Goal: Task Accomplishment & Management: Use online tool/utility

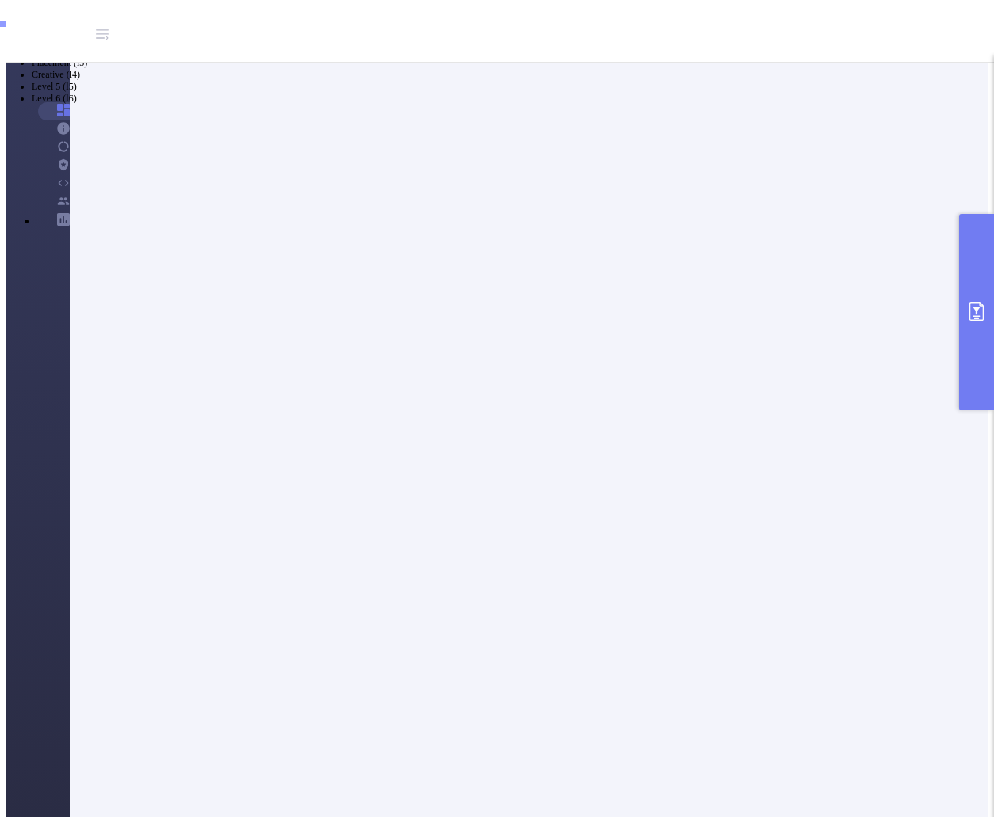
click at [977, 312] on icon "primary" at bounding box center [976, 311] width 14 height 19
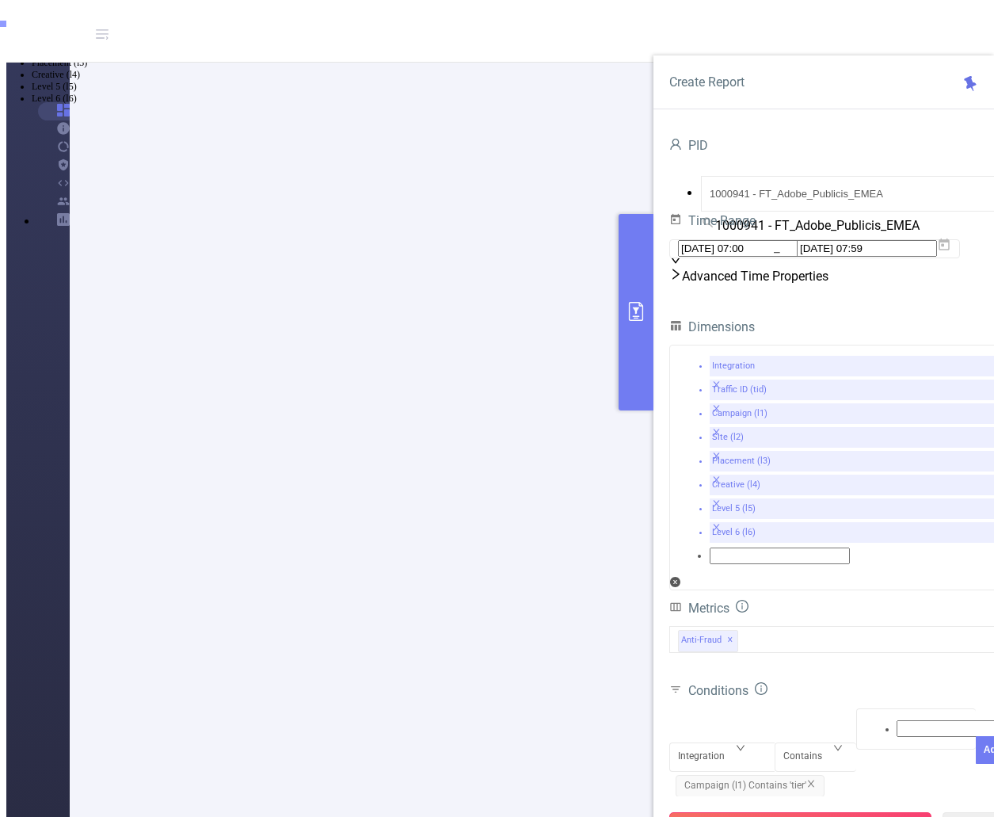
click at [811, 812] on button "Run Report" at bounding box center [800, 826] width 262 height 29
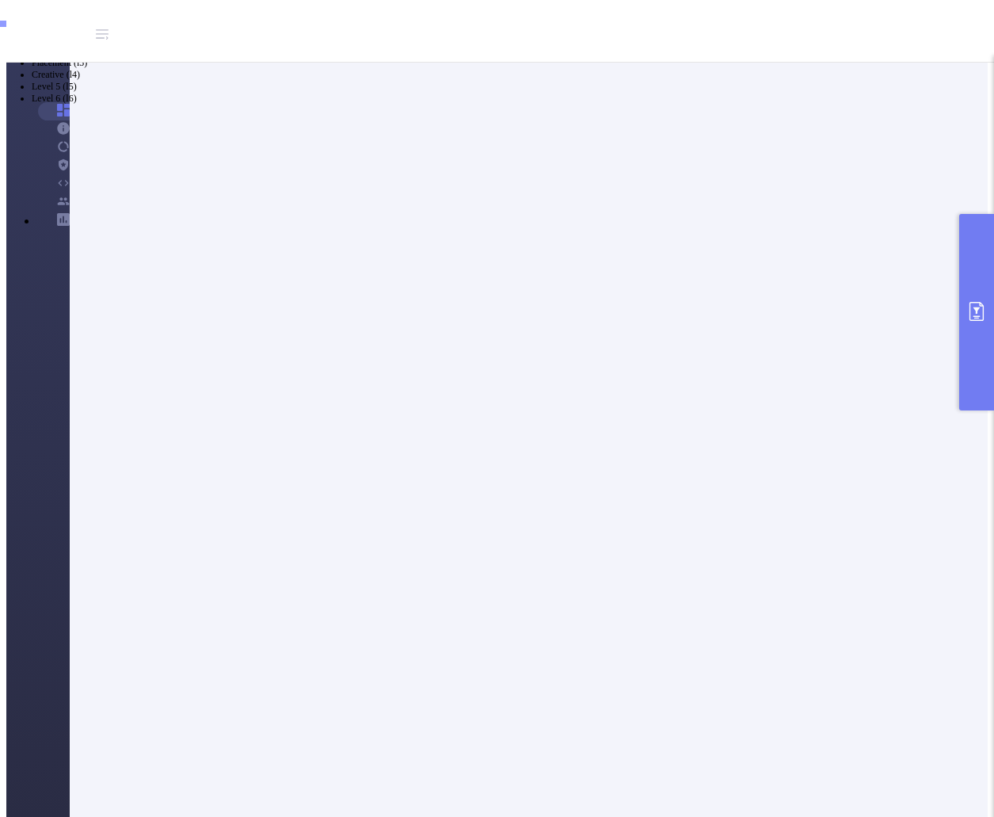
click at [970, 322] on button "primary" at bounding box center [976, 312] width 35 height 196
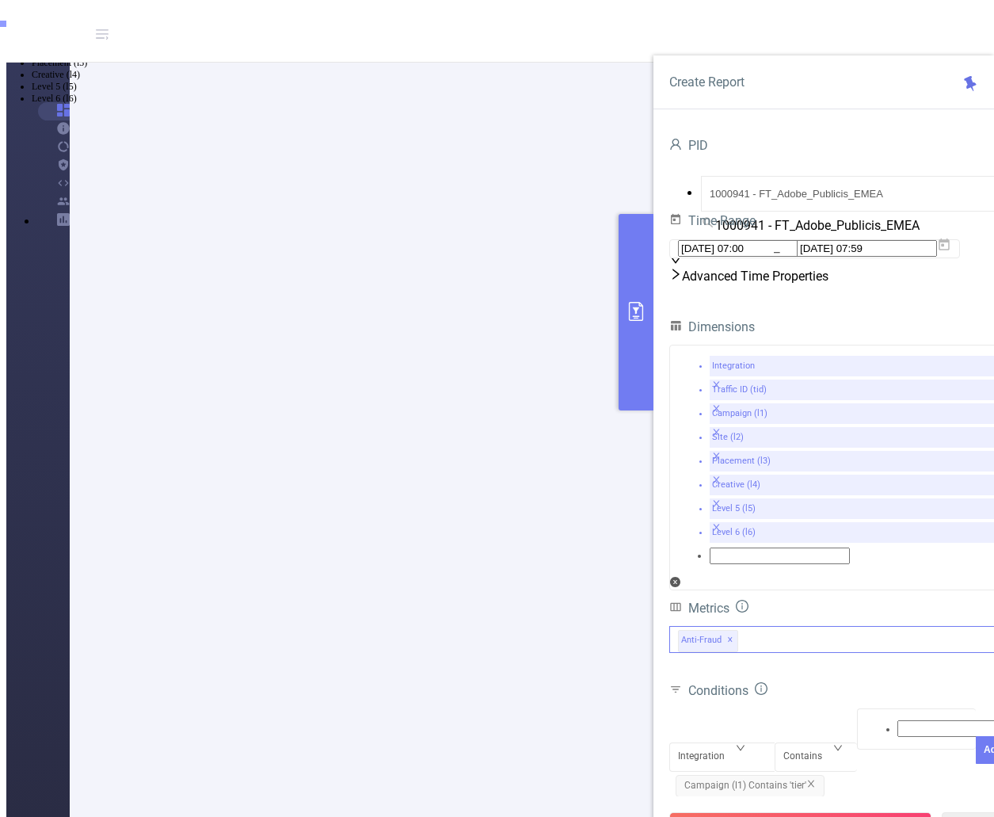
click at [791, 626] on div "Anti-Fraud ✕" at bounding box center [839, 639] width 341 height 27
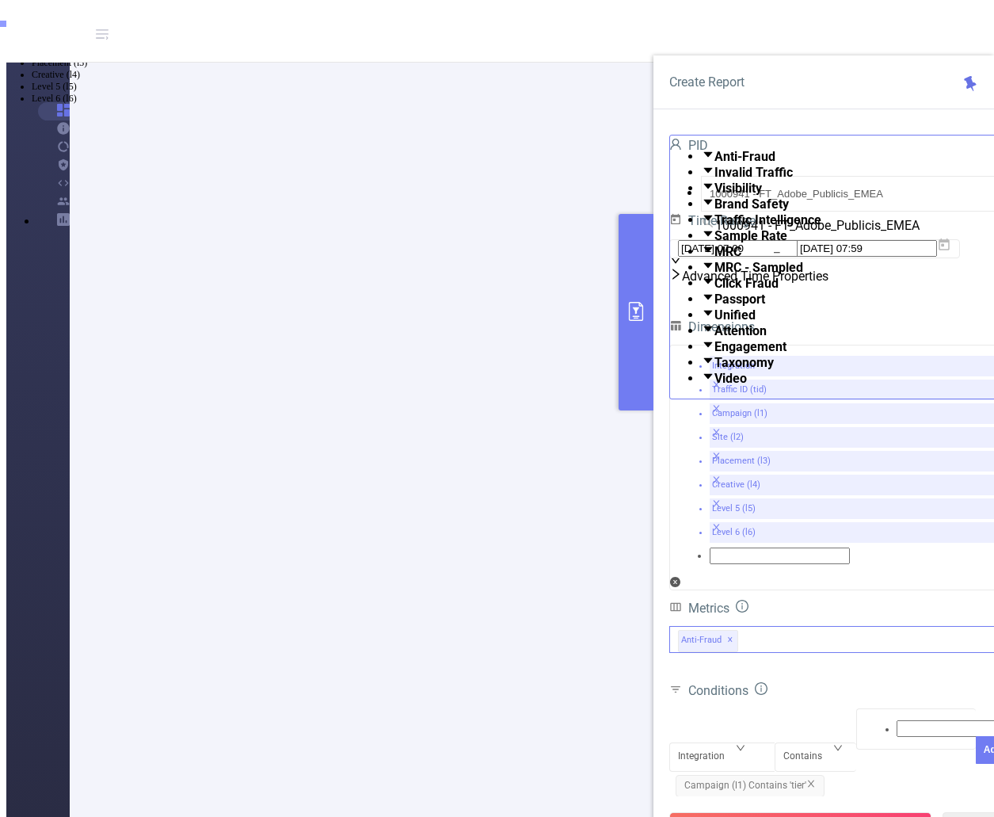
click at [714, 370] on span at bounding box center [714, 362] width 0 height 15
click at [877, 705] on div "Integration Contains Add Campaign (l1) Contains 'tier'" at bounding box center [839, 755] width 341 height 101
drag, startPoint x: 817, startPoint y: 786, endPoint x: 806, endPoint y: 783, distance: 10.6
click at [817, 812] on button "Run Report" at bounding box center [800, 826] width 262 height 29
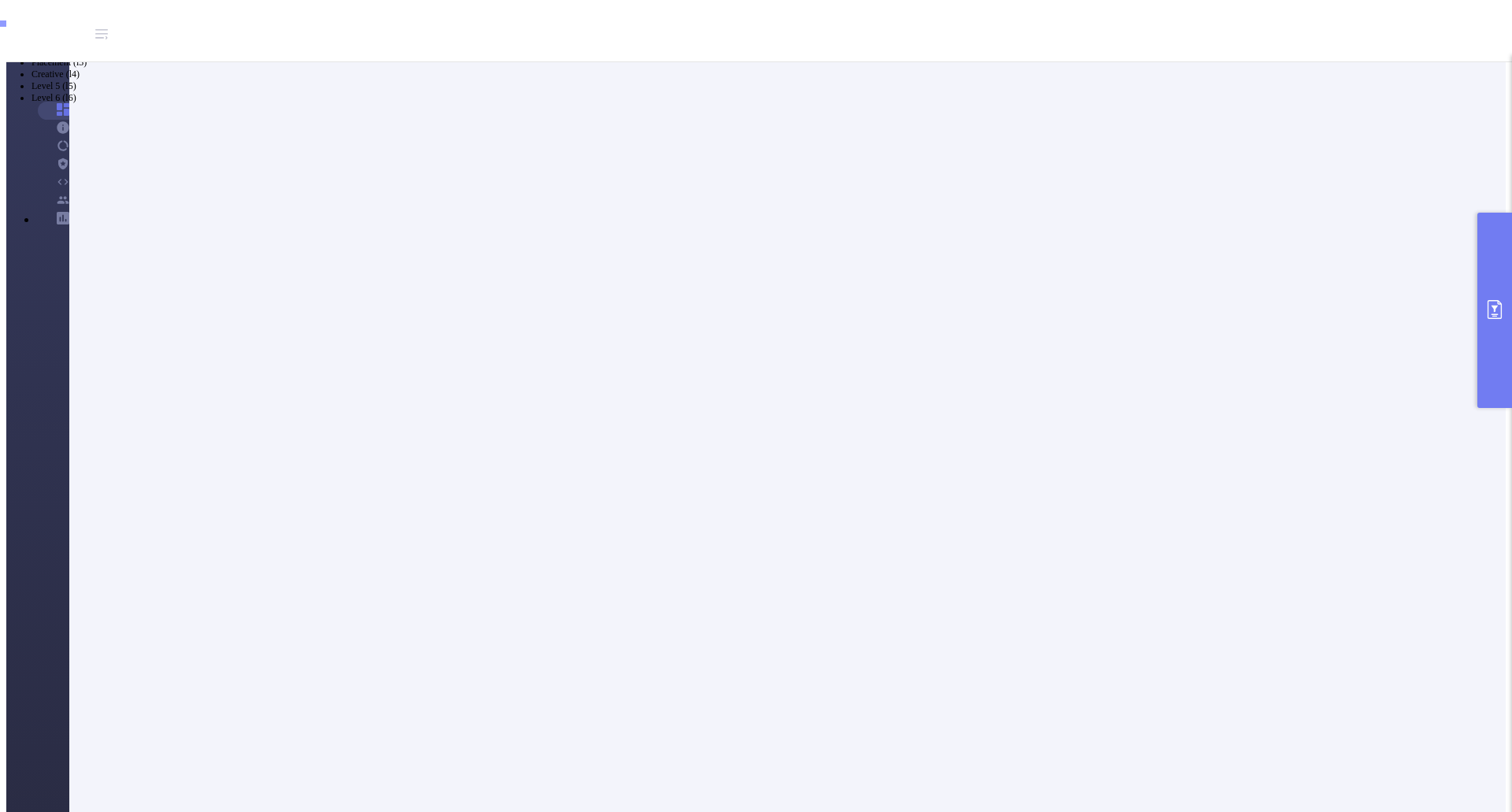
click at [987, 294] on button "primary" at bounding box center [1494, 310] width 35 height 195
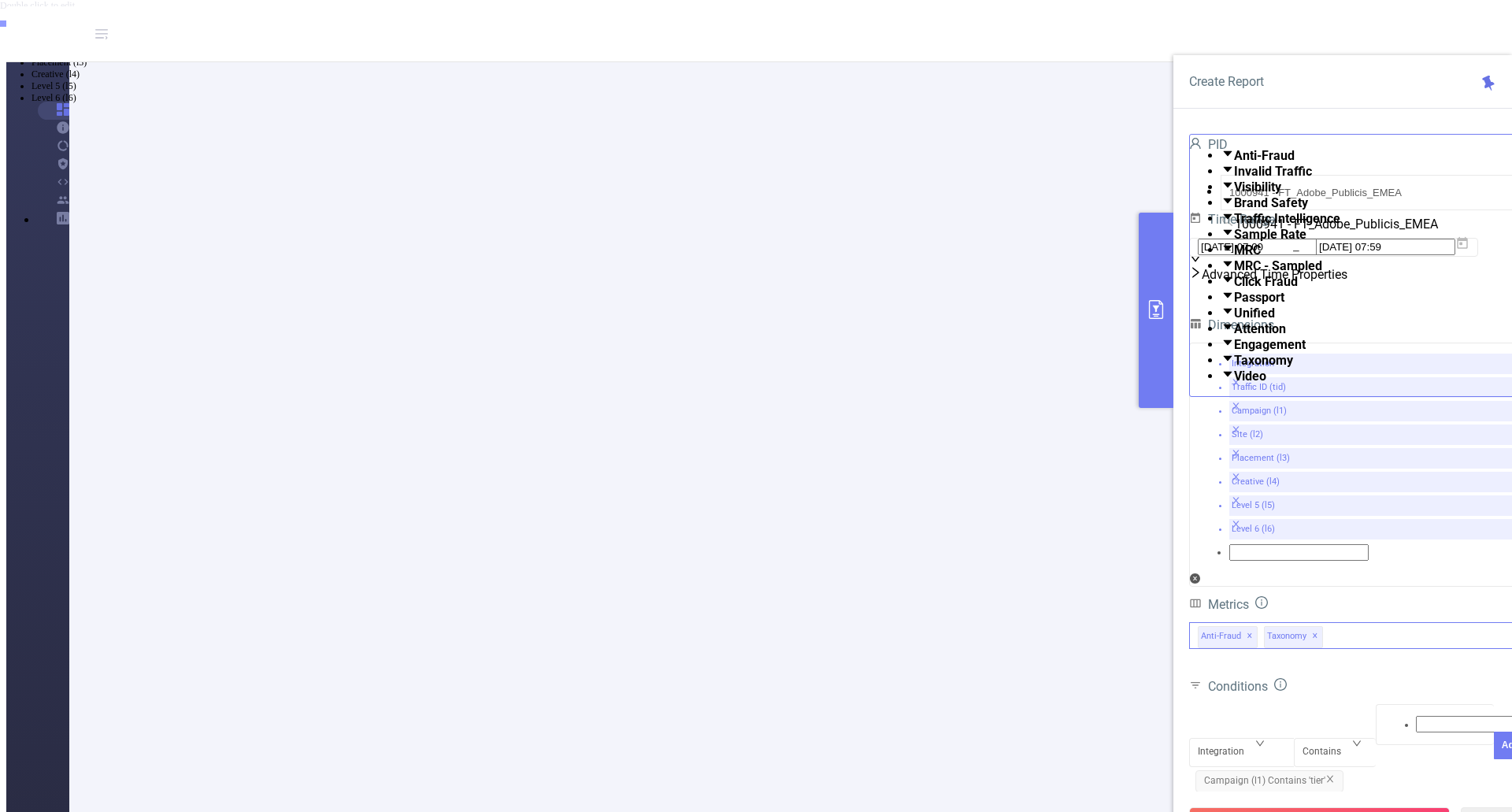
click at [987, 626] on span "✕" at bounding box center [1315, 635] width 6 height 19
click at [987, 807] on button "Run Report" at bounding box center [1319, 821] width 260 height 29
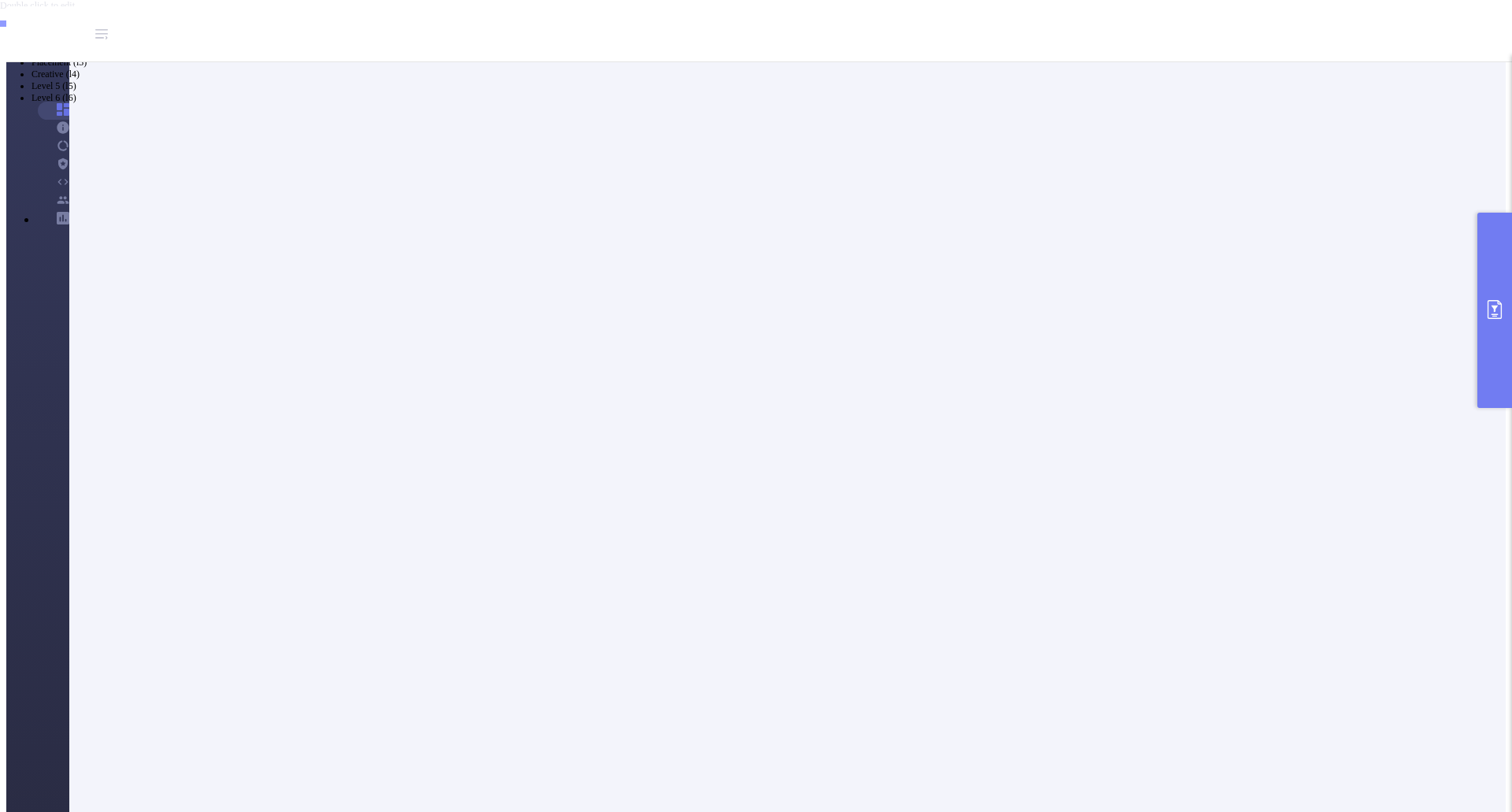
click at [987, 341] on button "primary" at bounding box center [1494, 310] width 35 height 195
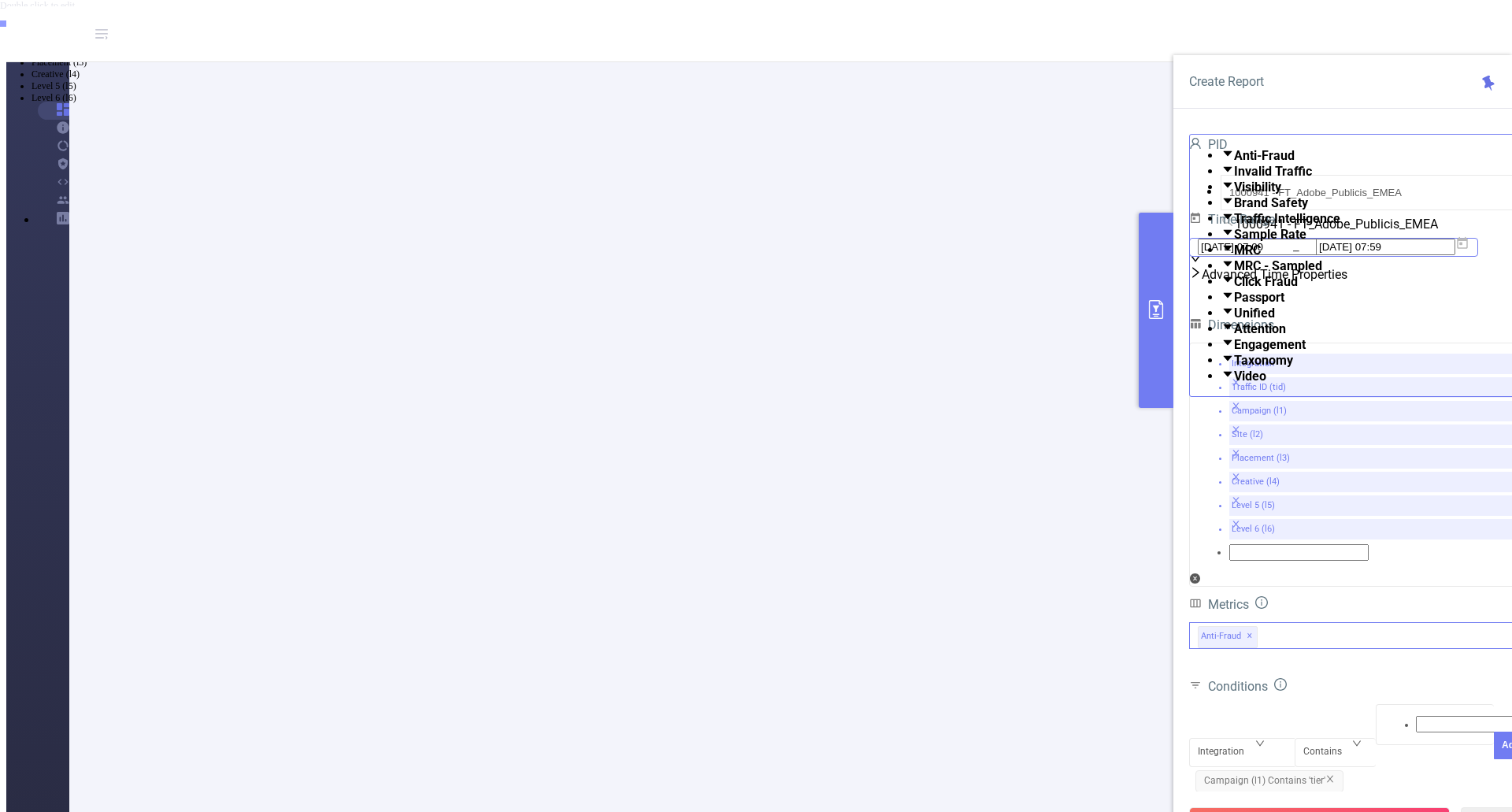
click at [987, 255] on input "[DATE] 07:59" at bounding box center [1385, 246] width 139 height 17
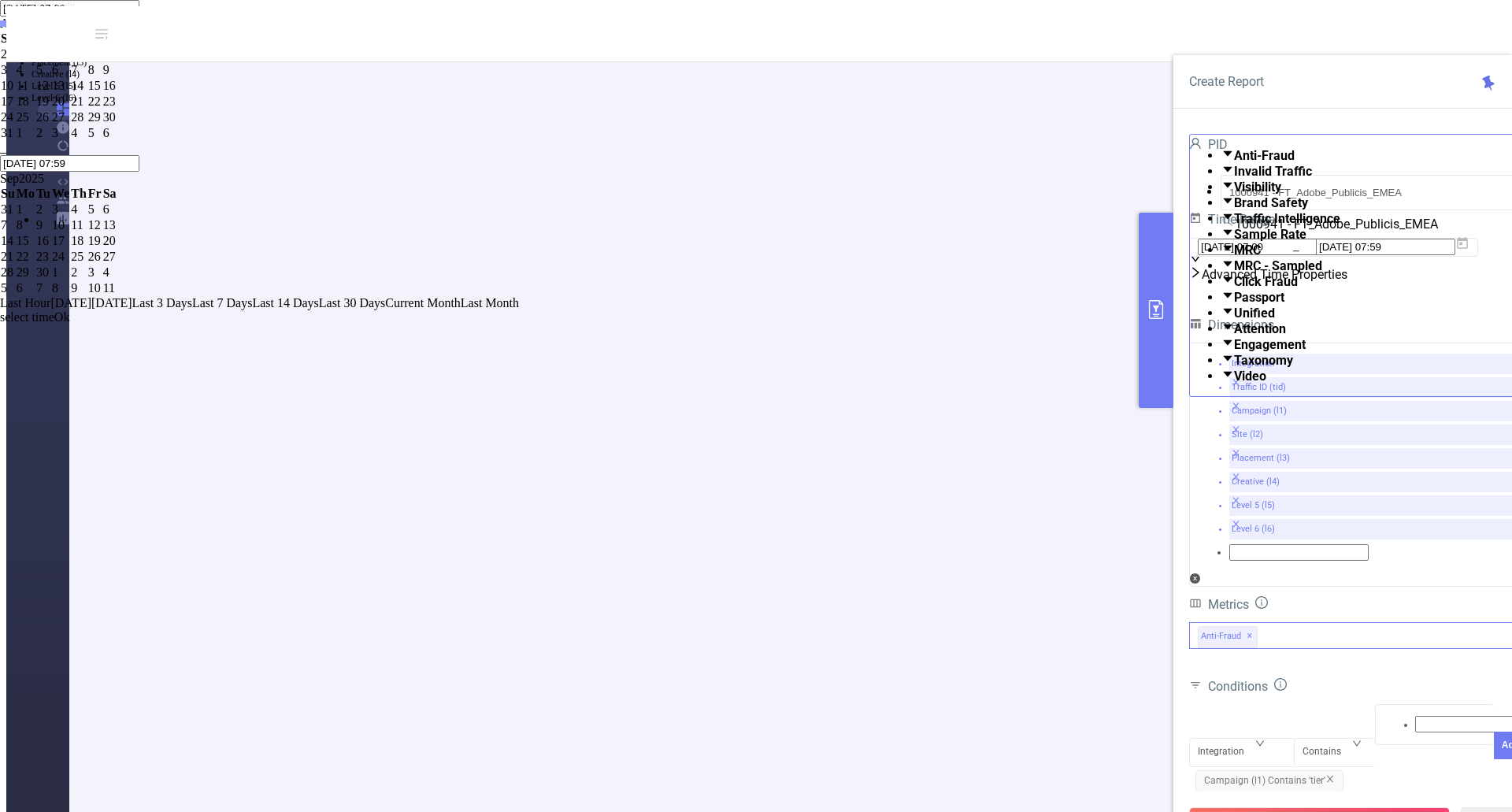
click at [101, 62] on div "1" at bounding box center [94, 55] width 13 height 14
click at [101, 92] on div "15" at bounding box center [94, 85] width 13 height 14
type input "[DATE] 07:59"
click at [70, 338] on link "Ok" at bounding box center [63, 330] width 16 height 13
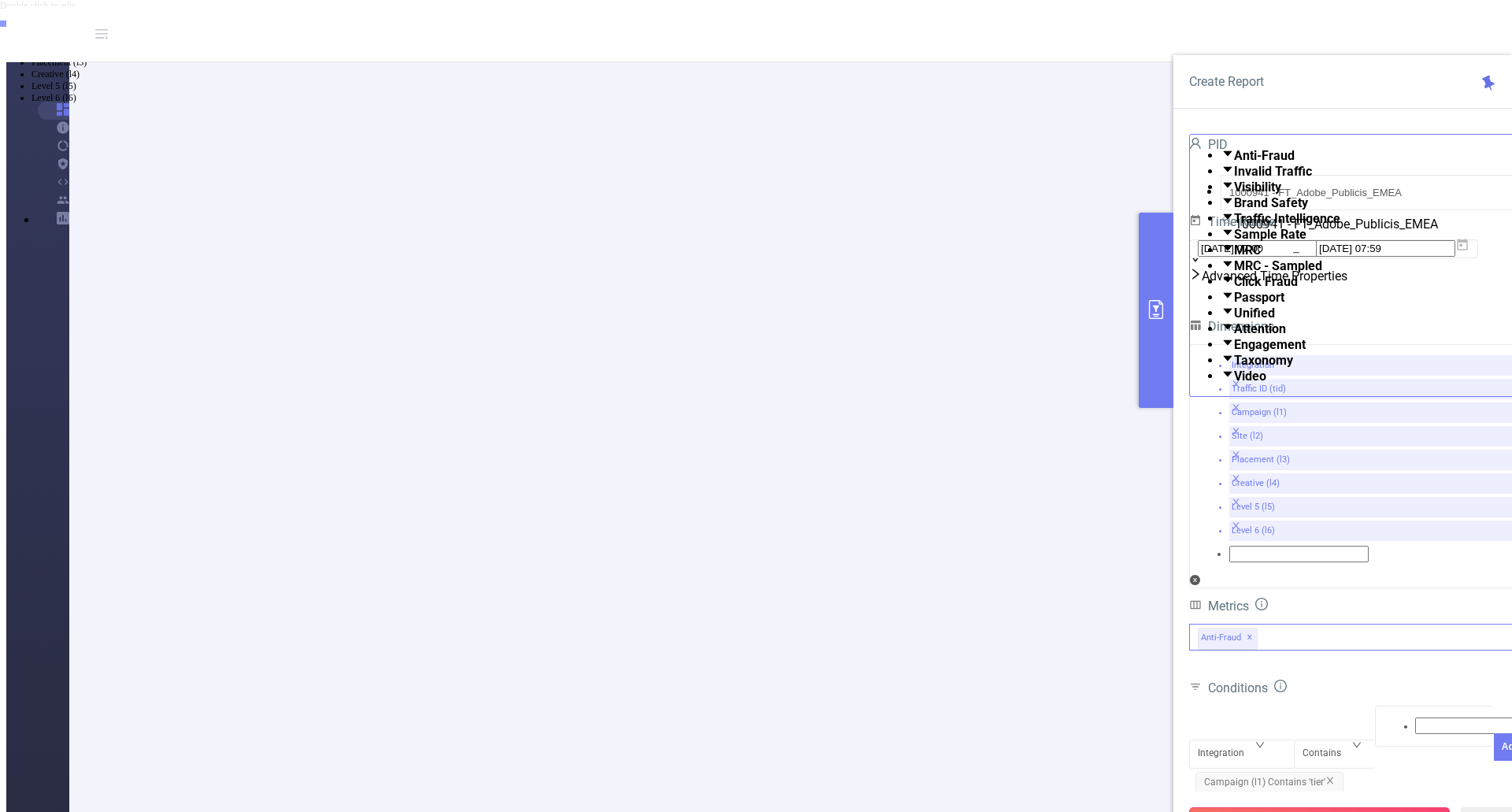
drag, startPoint x: 1356, startPoint y: 780, endPoint x: 1332, endPoint y: 776, distance: 24.3
click at [987, 807] on button "Run Report" at bounding box center [1319, 821] width 260 height 29
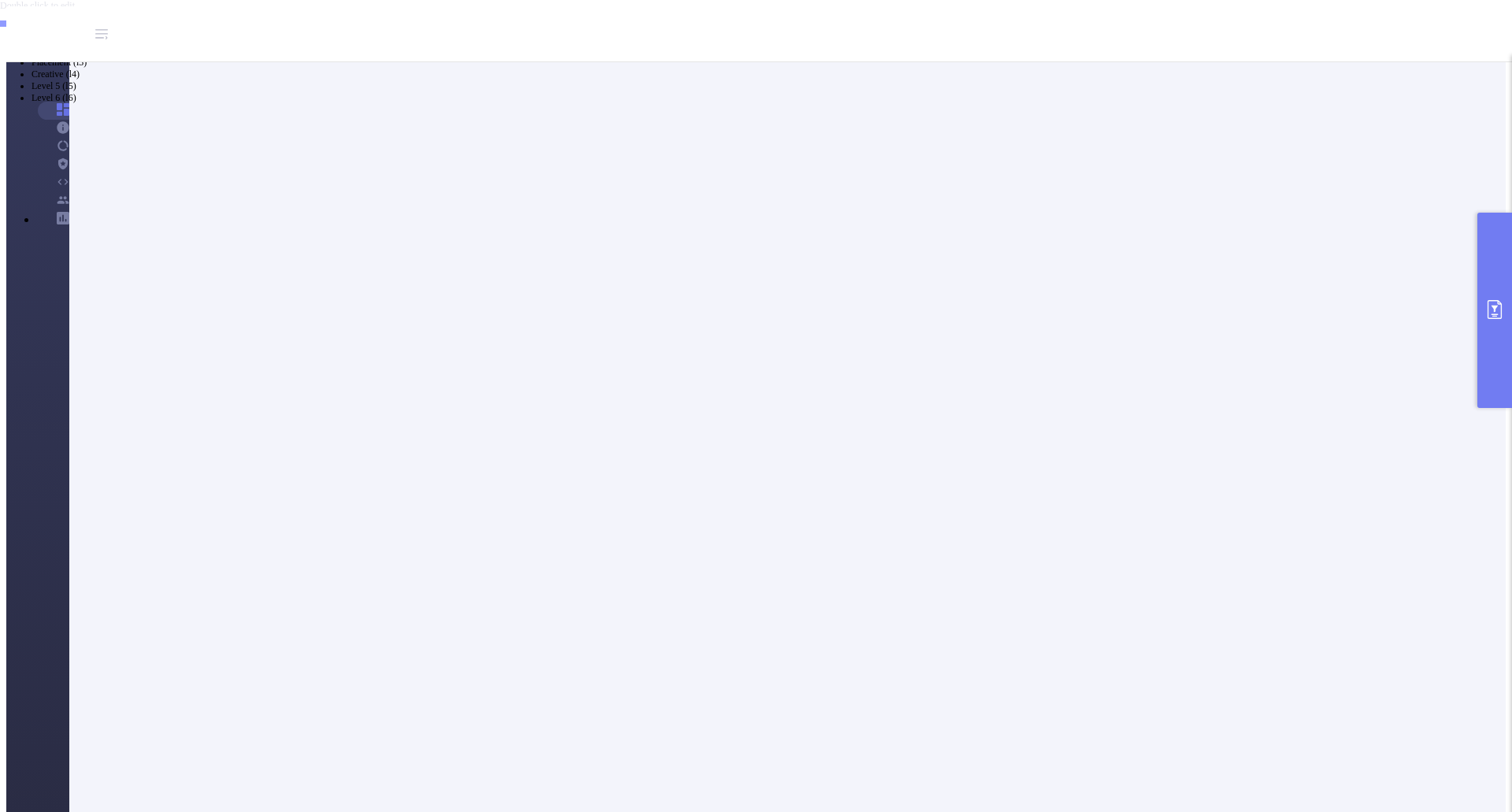
click at [987, 308] on icon "primary" at bounding box center [1494, 309] width 19 height 19
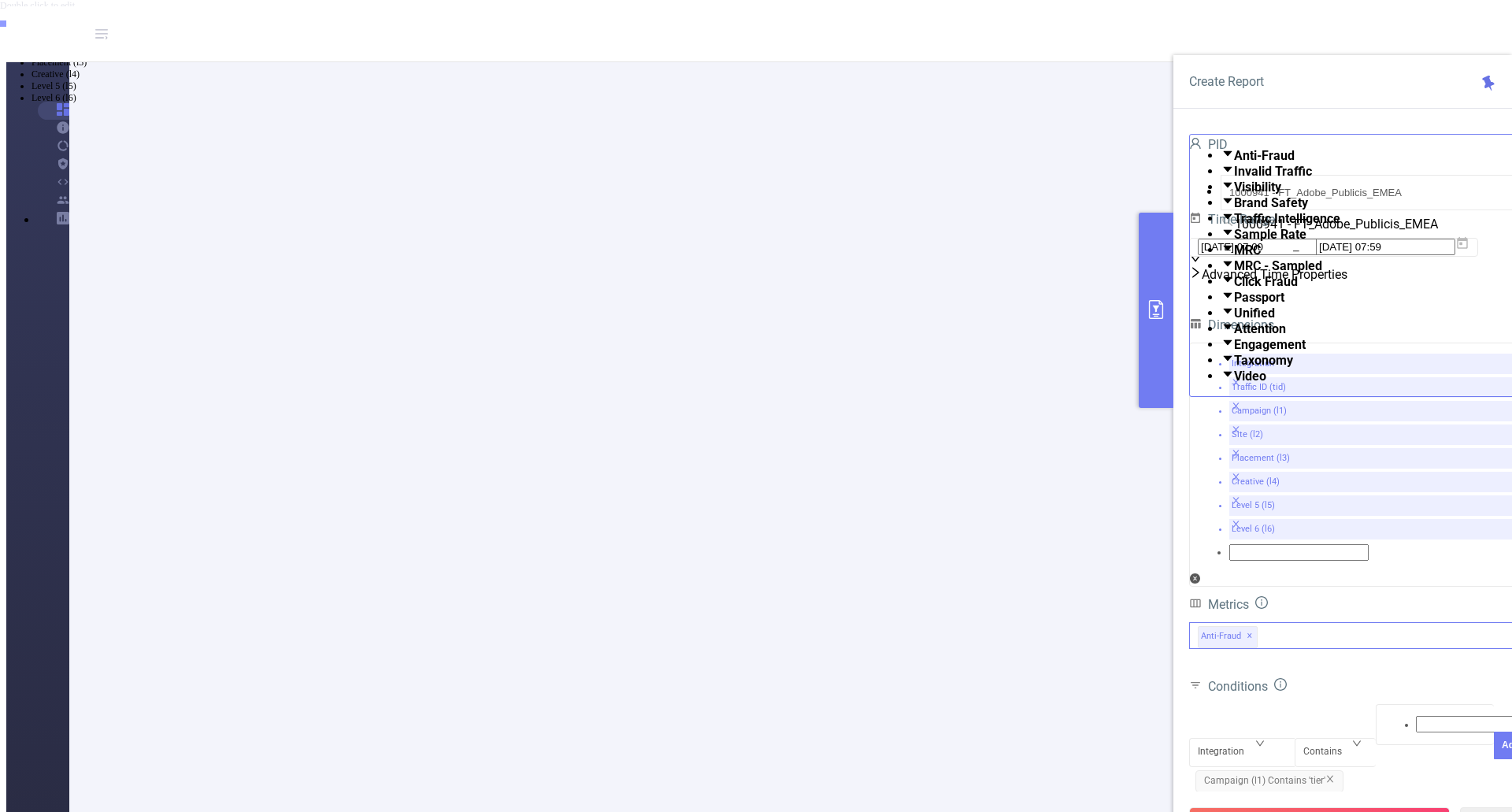
click at [987, 622] on div "Anti-Fraud ✕ Anti-Fraud Invalid Traffic Visibility Brand Safety Traffic Intelli…" at bounding box center [1358, 635] width 339 height 27
click at [987, 368] on span "Taxonomy" at bounding box center [1262, 360] width 59 height 15
click at [987, 675] on div "Conditions" at bounding box center [1358, 688] width 339 height 26
click at [987, 807] on button "Run Report" at bounding box center [1319, 821] width 260 height 29
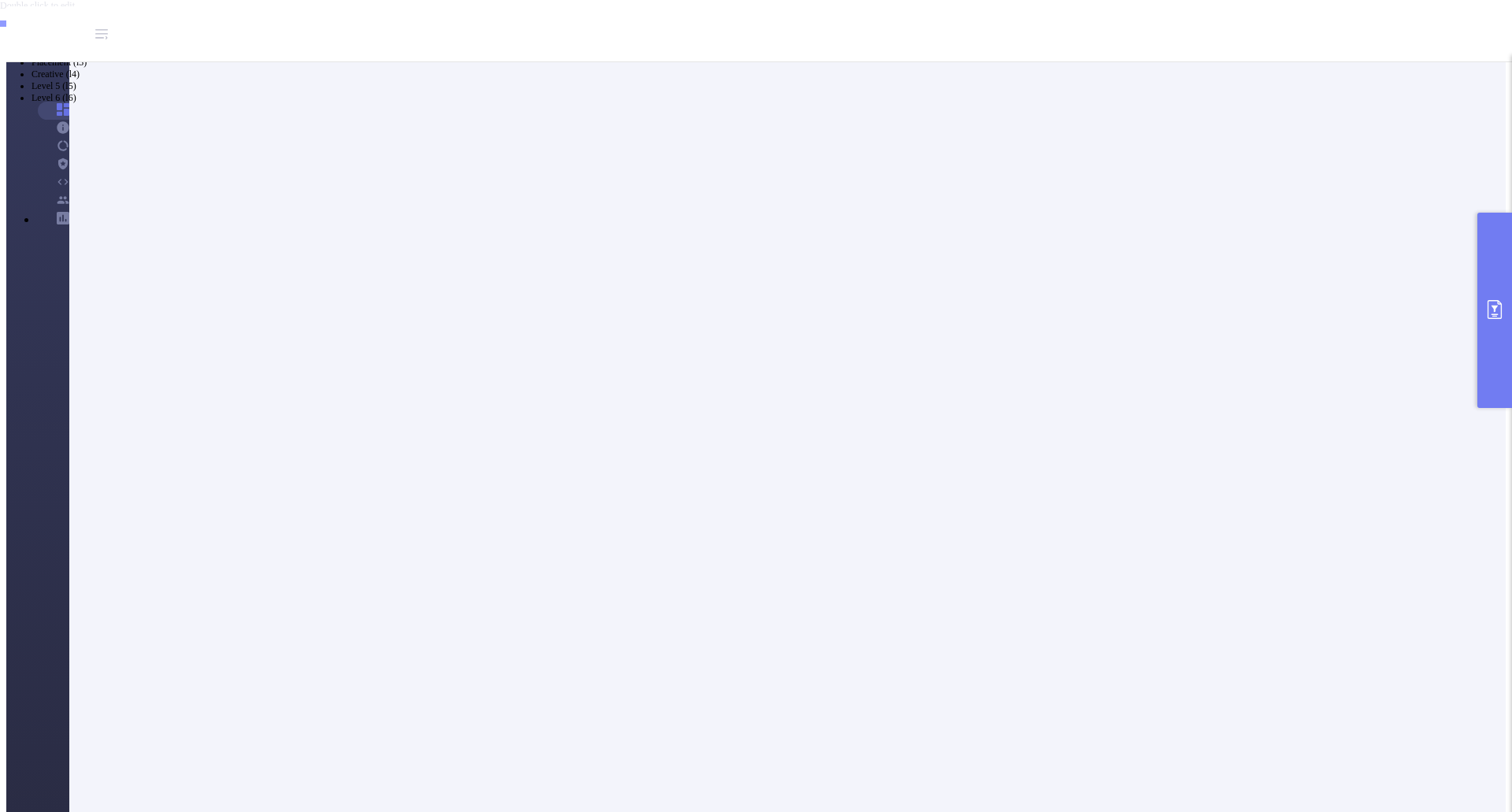
click at [987, 303] on button "primary" at bounding box center [1494, 310] width 35 height 195
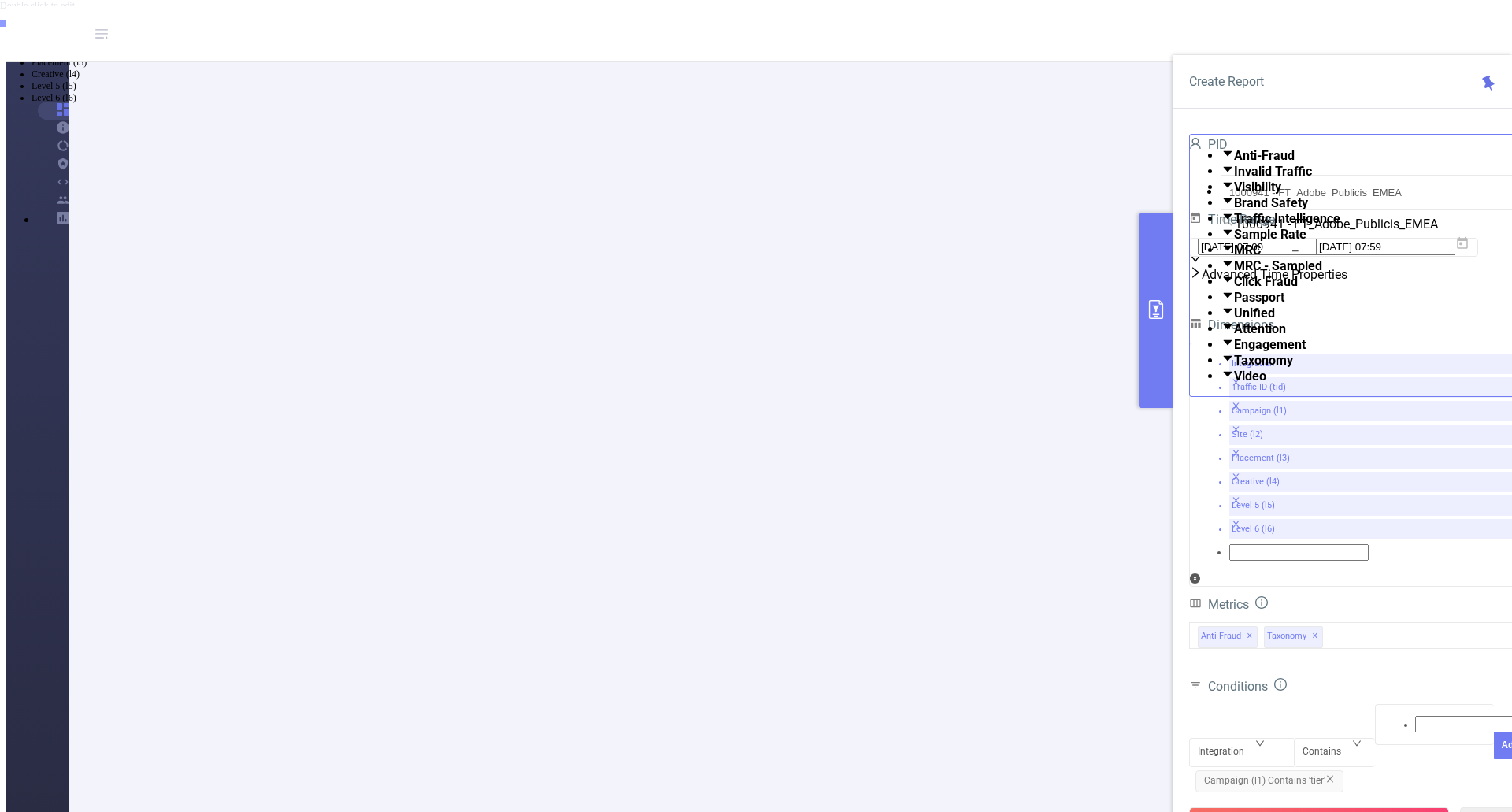
click at [987, 770] on span "Campaign (l1) Contains 'tier'" at bounding box center [1268, 781] width 148 height 22
click at [987, 774] on icon "icon: close" at bounding box center [1330, 779] width 10 height 10
click at [987, 807] on button "Run Report" at bounding box center [1319, 821] width 260 height 29
